Goal: Task Accomplishment & Management: Complete application form

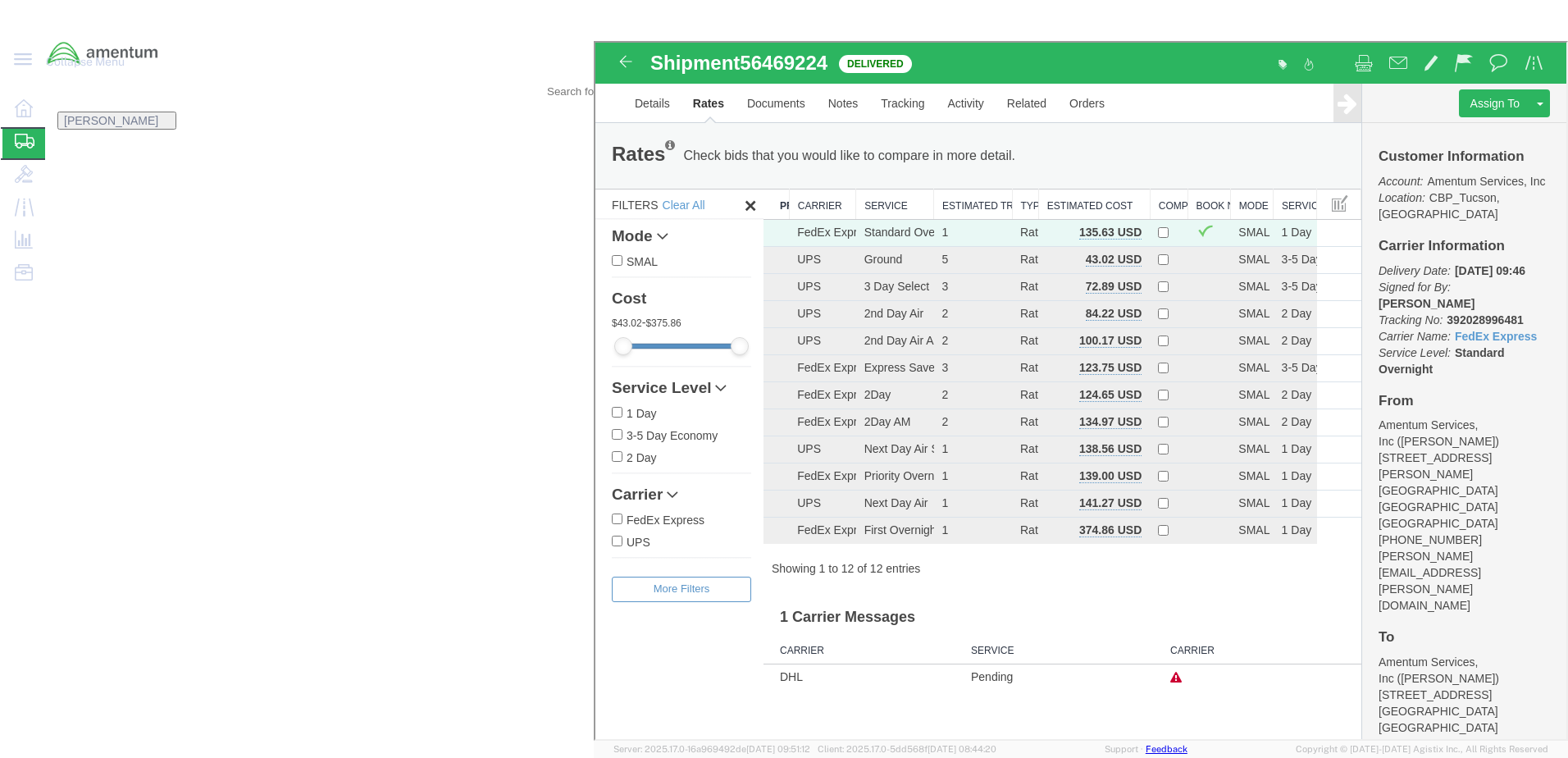
click at [0, 0] on span "Create from Template" at bounding box center [0, 0] width 0 height 0
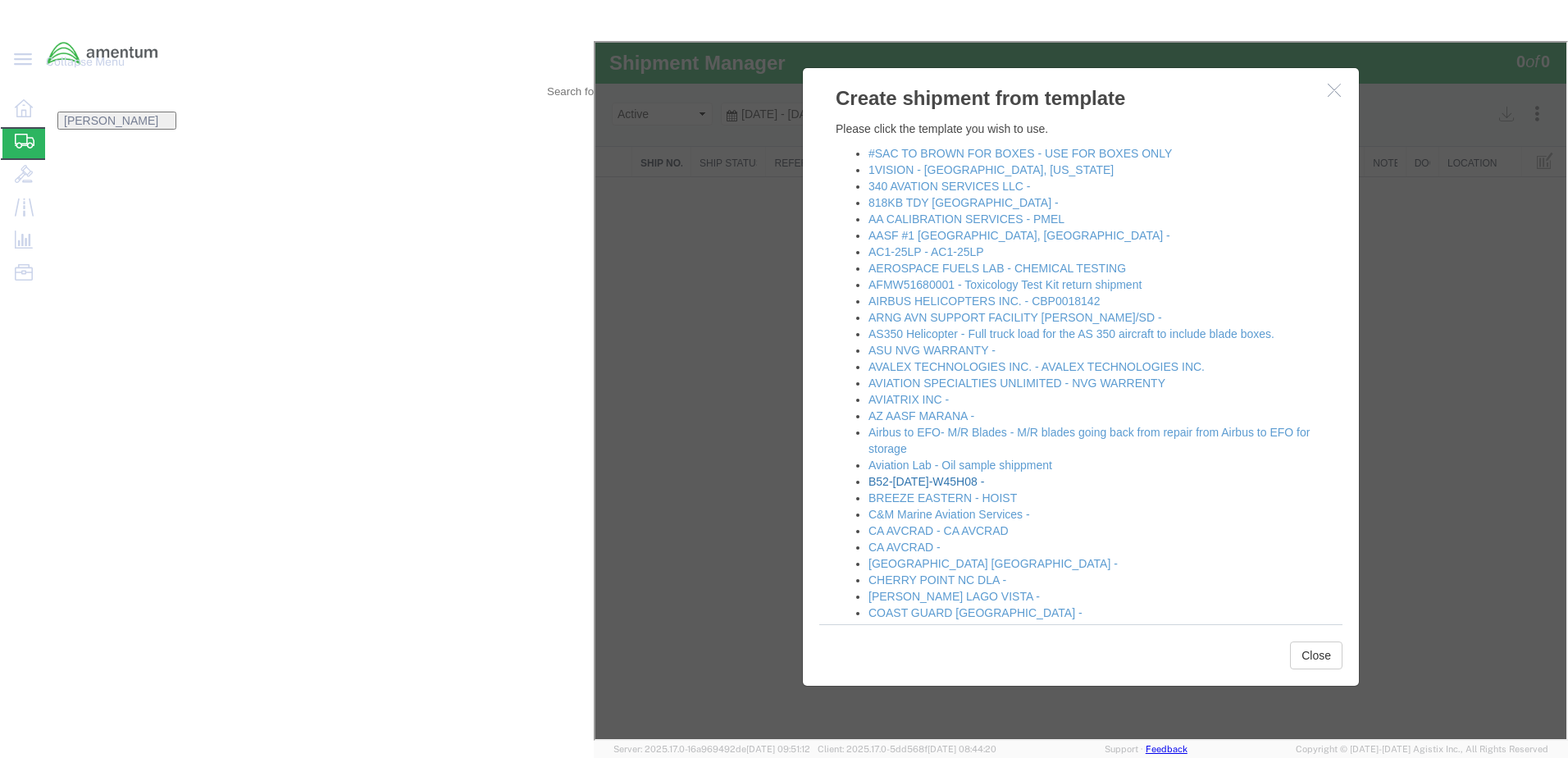
click at [982, 481] on link "B52-[DATE]-W45H08 -" at bounding box center [924, 479] width 115 height 13
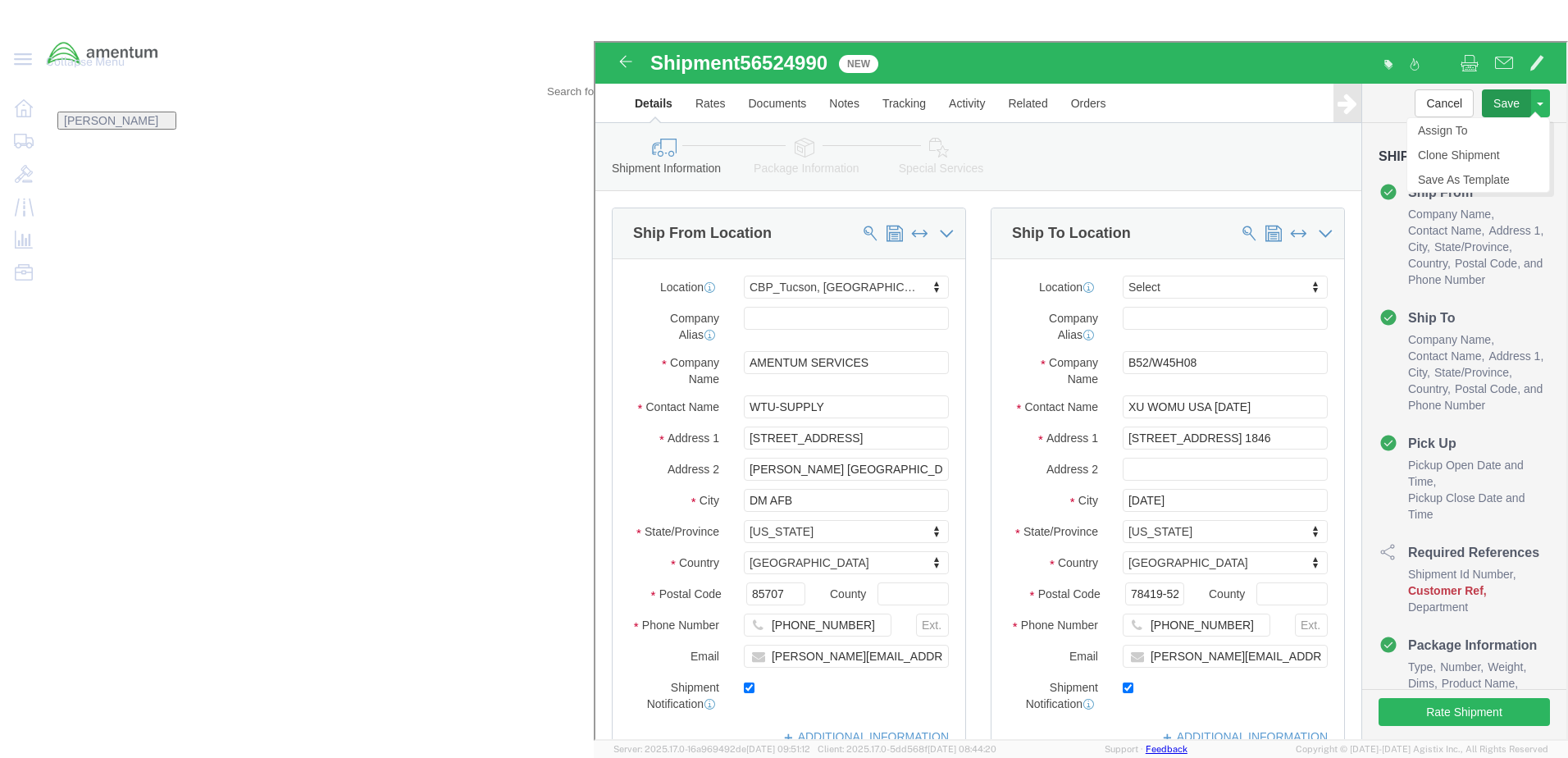
select select "49949"
select select
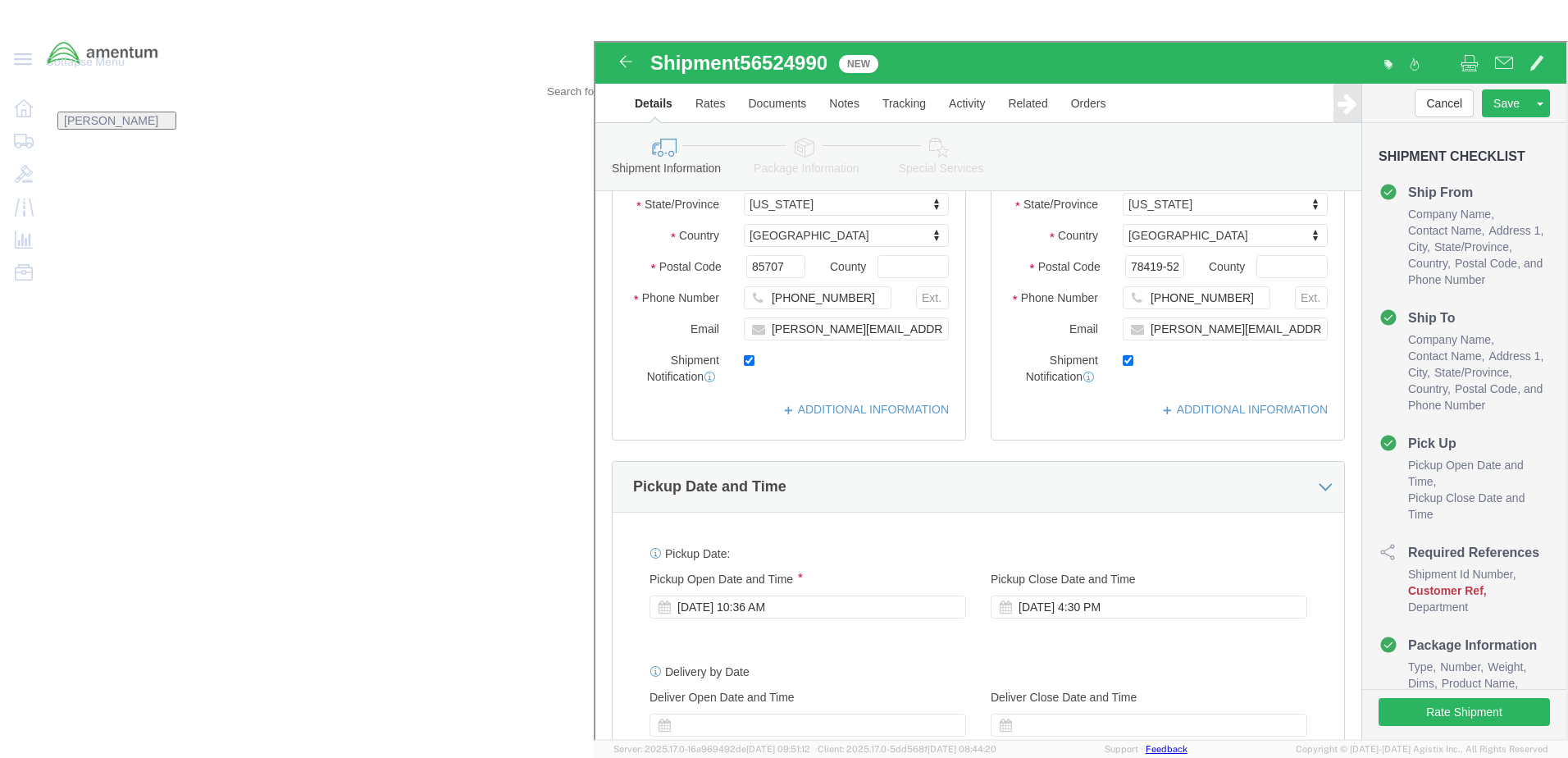
scroll to position [328, 0]
click div "[DATE] 10:36 AM"
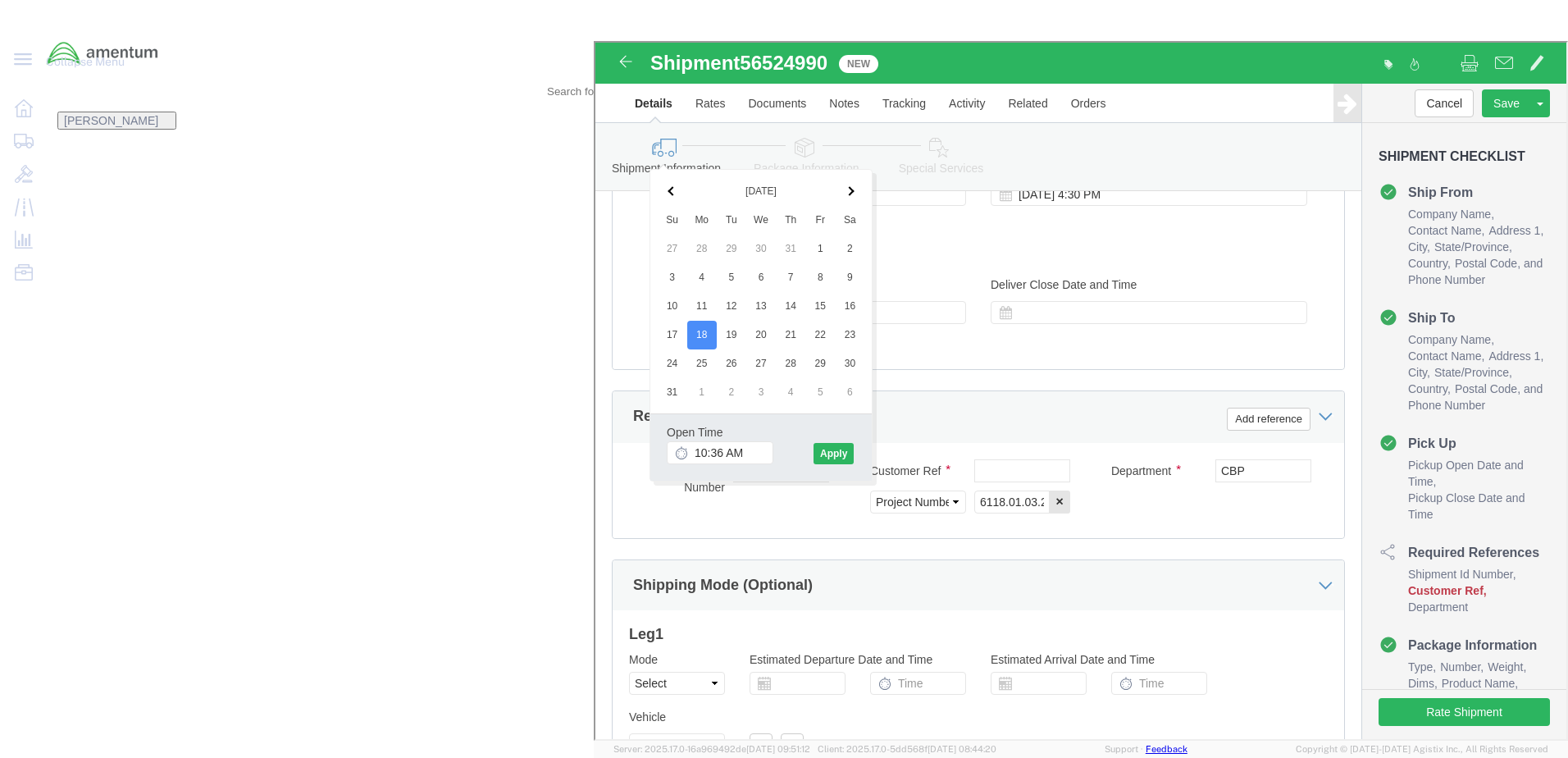
click div "References Add reference"
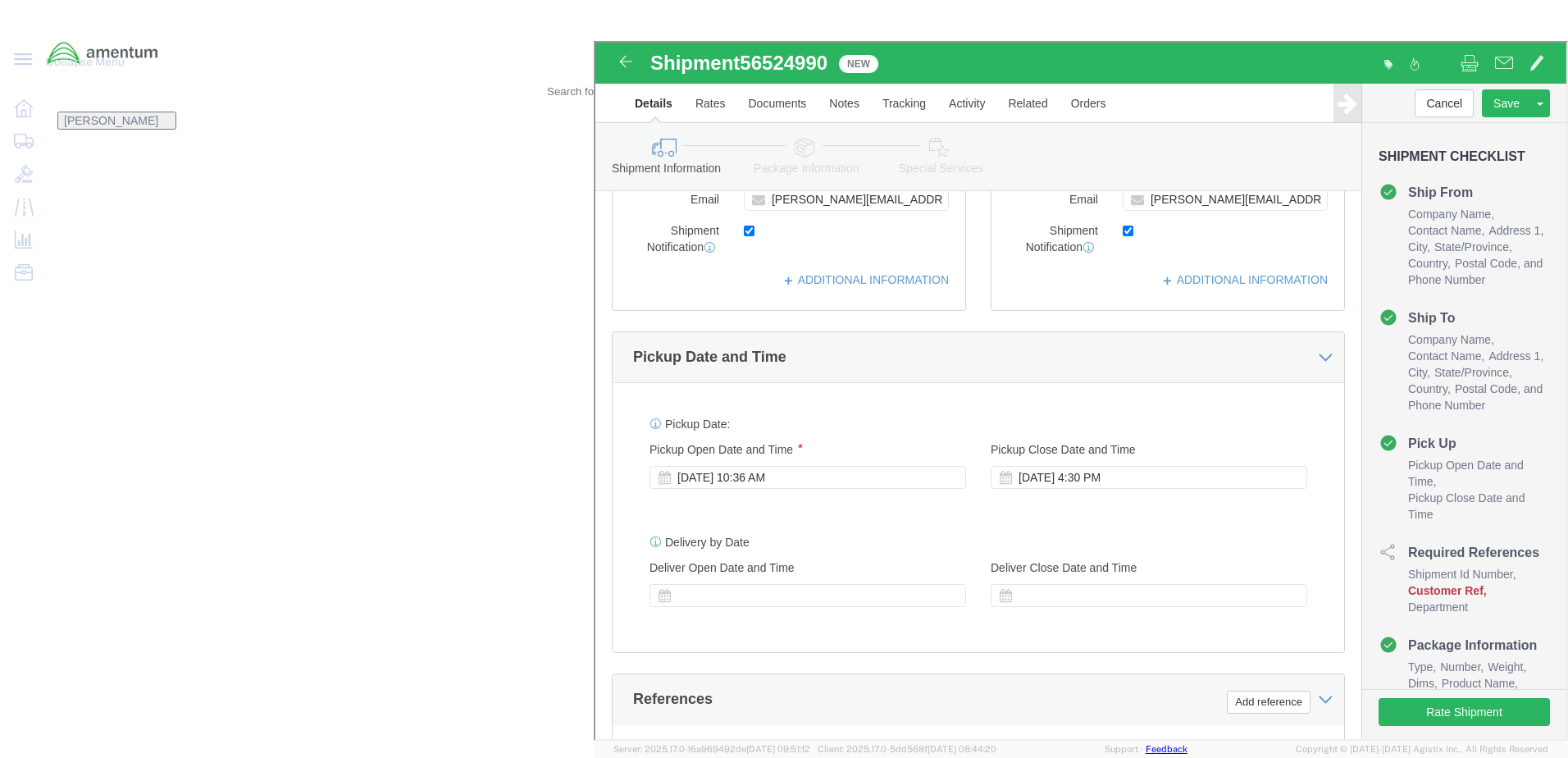
scroll to position [412, 0]
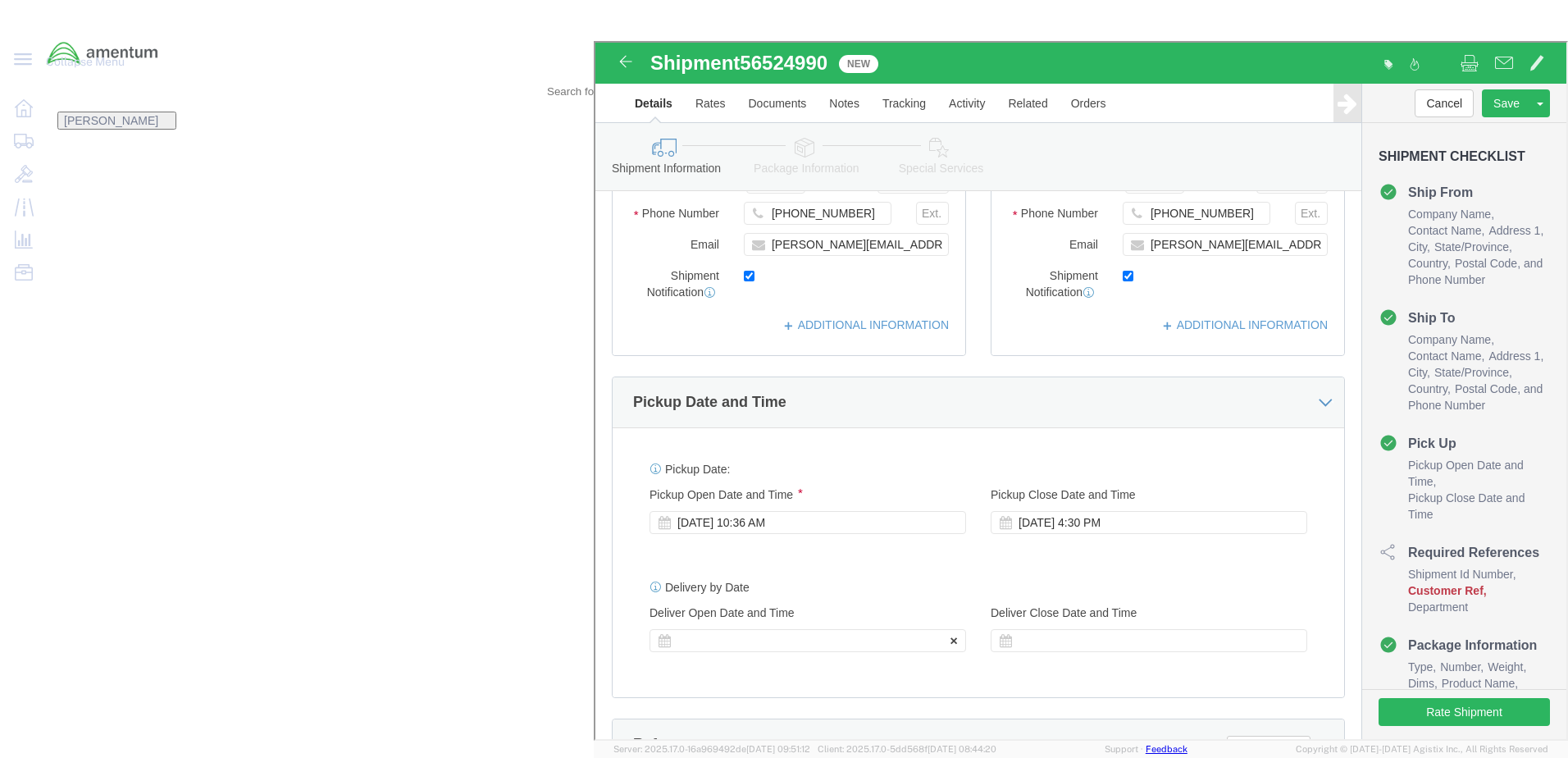
click div
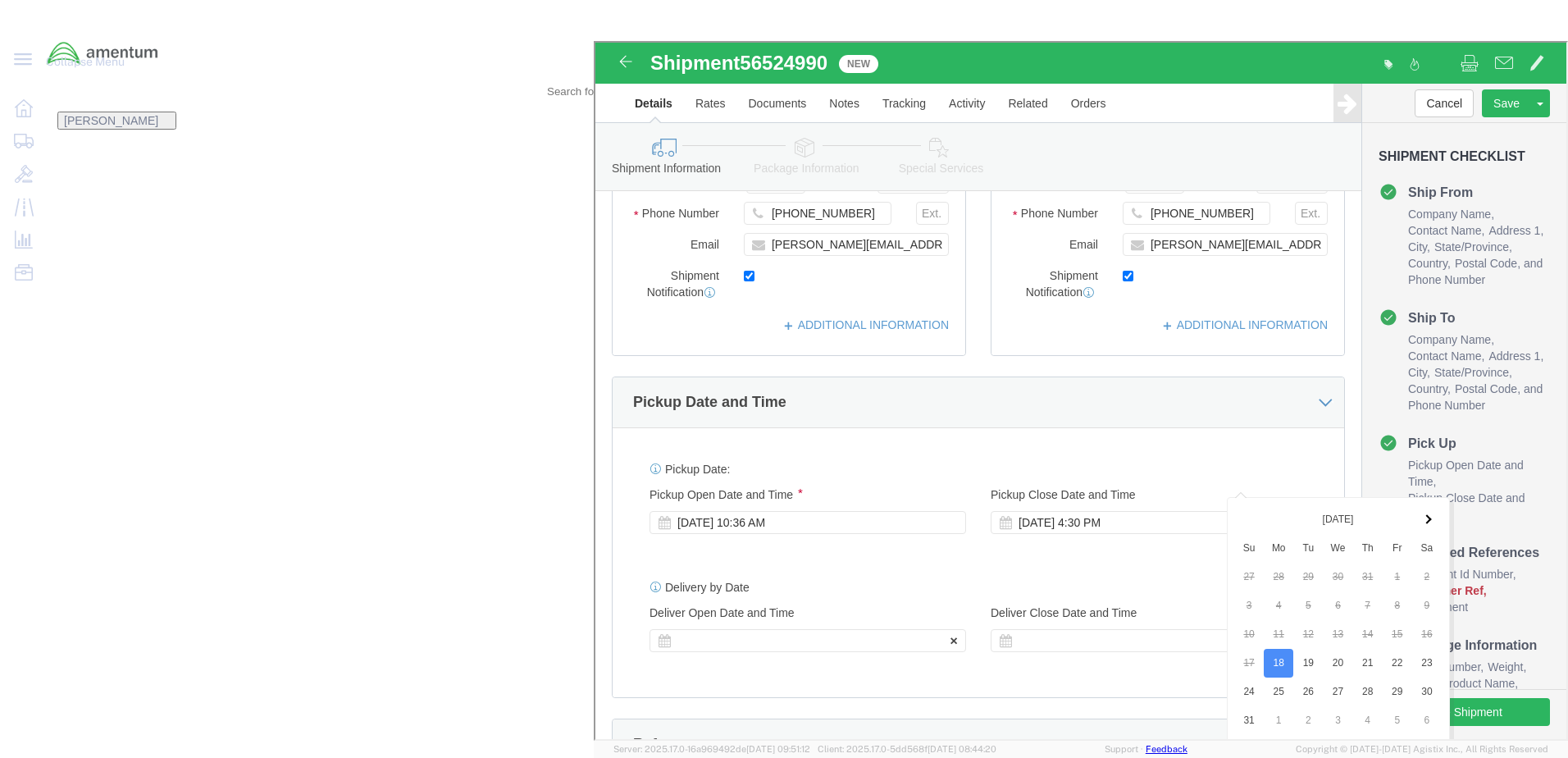
scroll to position [739, 0]
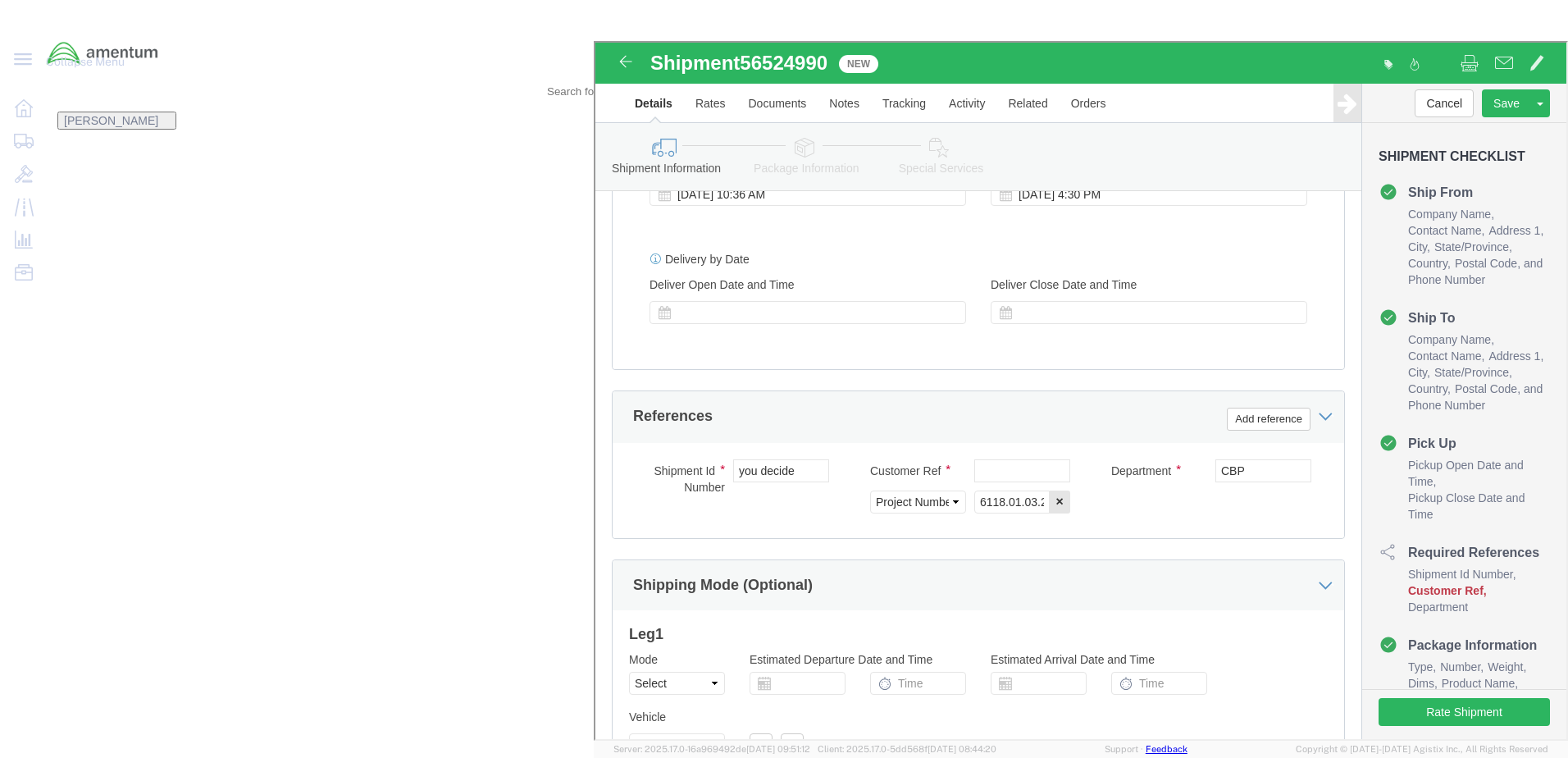
click h3 "Leg 1"
click button "Continue"
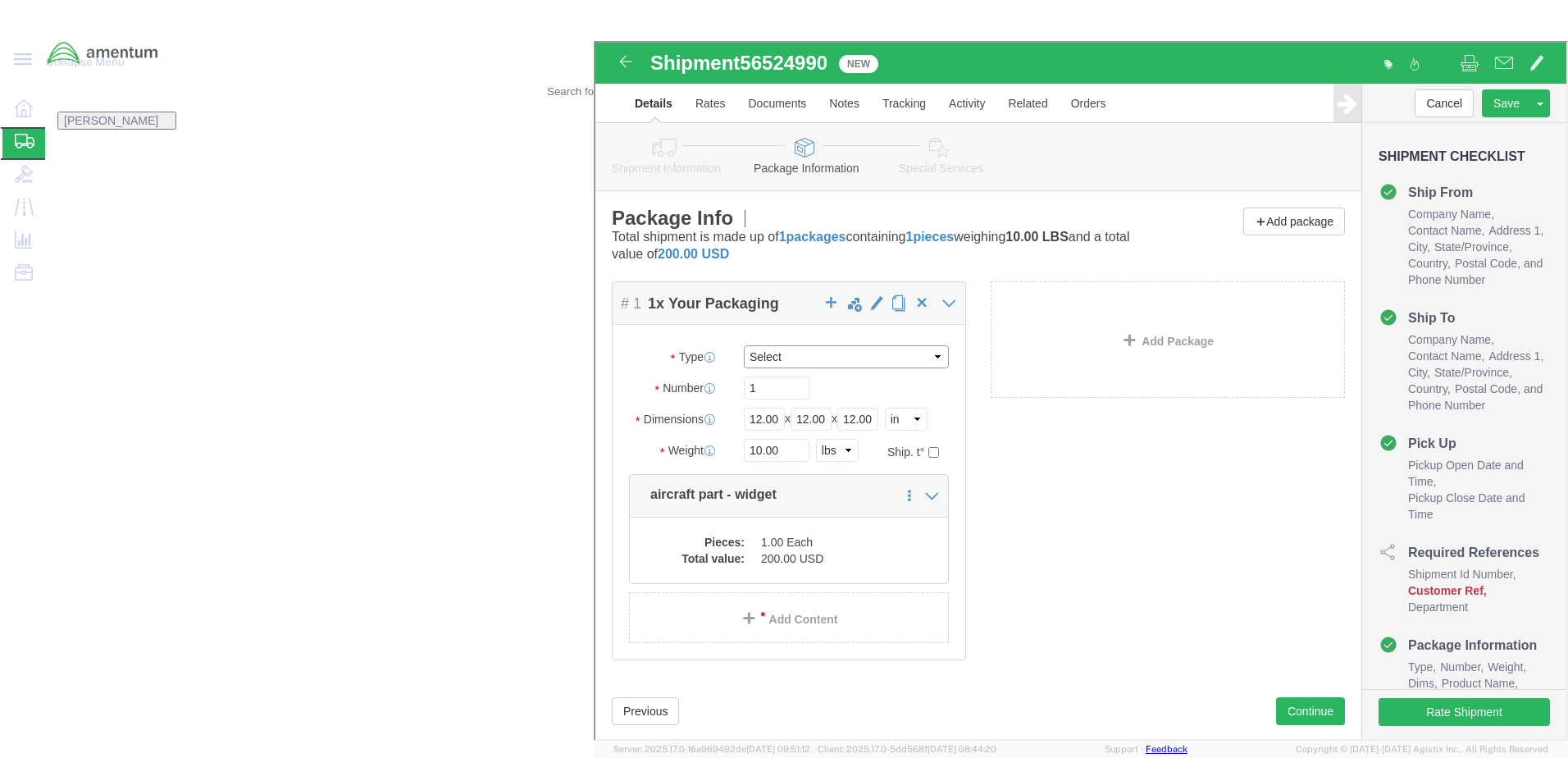
click select "Select BCK Boxes Bale(s) Basket(s) Bolt(s) Bottle(s) Buckets Bulk Bundle(s) Can…"
drag, startPoint x: 857, startPoint y: 582, endPoint x: 833, endPoint y: 570, distance: 26.8
click div "Package Content # 1 1 x Your Packaging Package Type Select BCK Boxes Bale(s) Ba…"
click icon
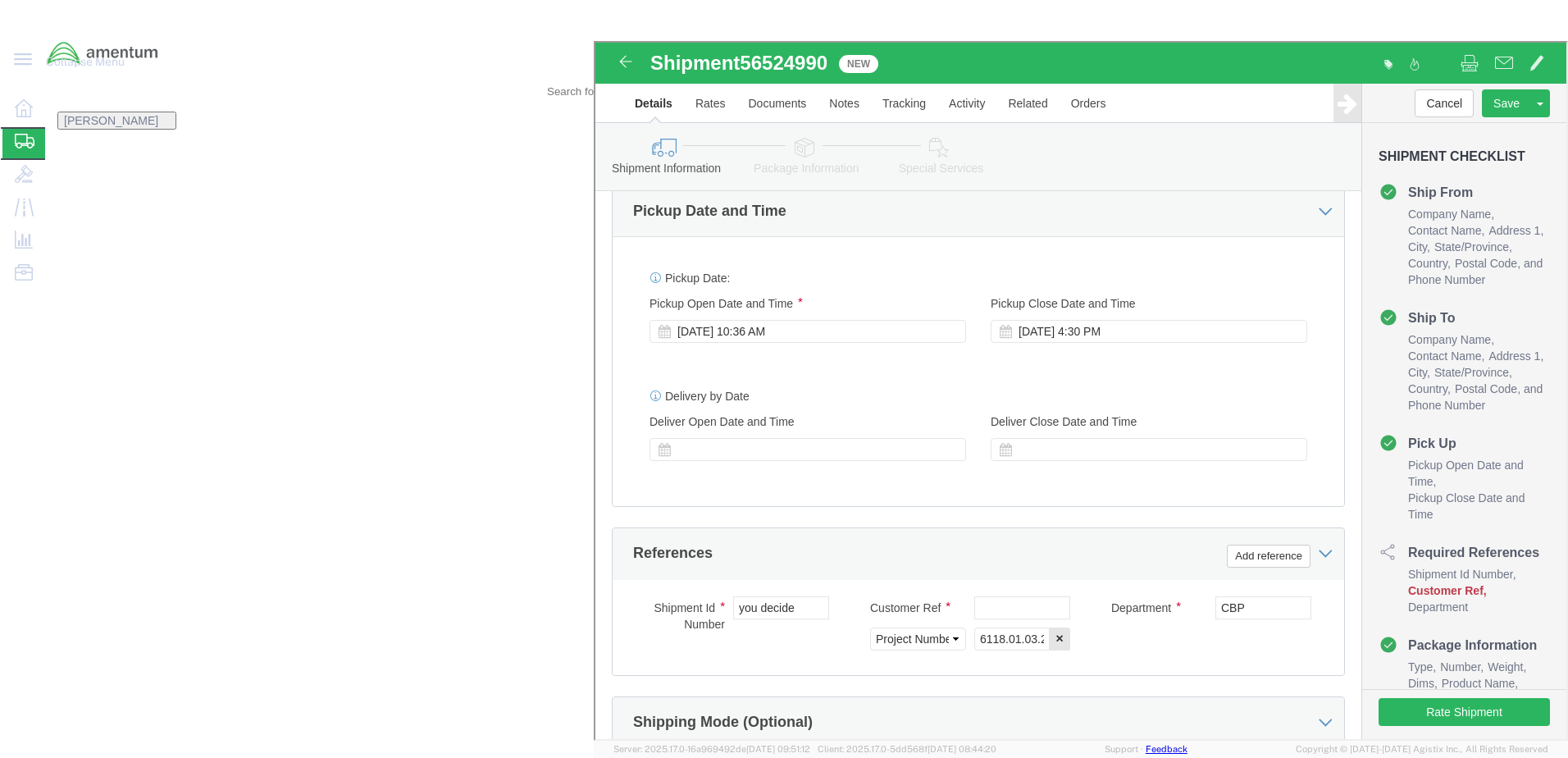
scroll to position [739, 0]
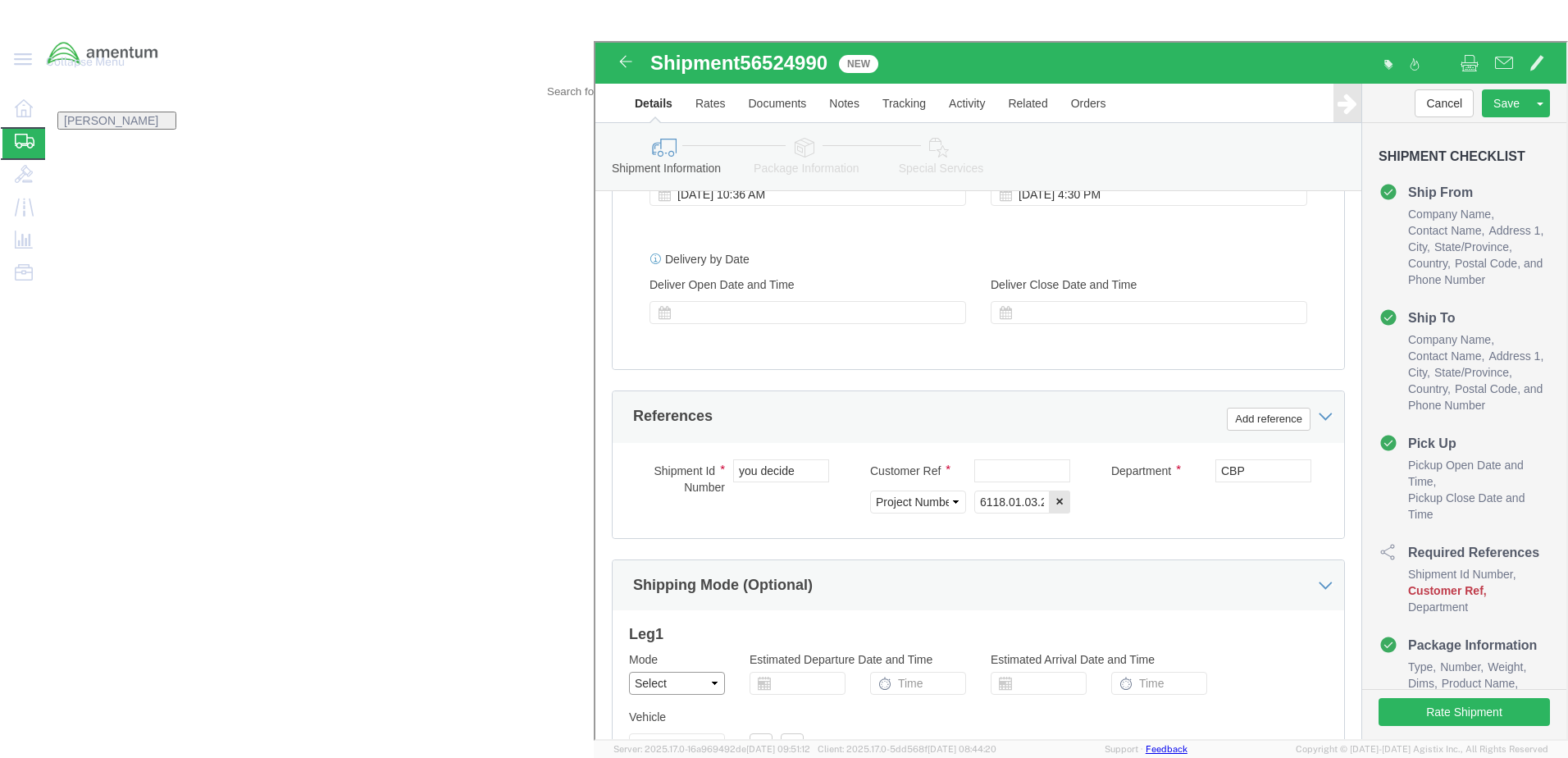
click select "Select Air Less than Truckload Multi-Leg Ocean Freight Rail Small Parcel Truckl…"
